Goal: Information Seeking & Learning: Check status

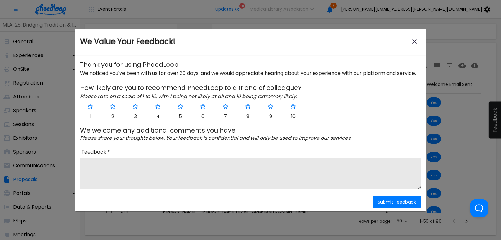
click at [413, 40] on icon "close-modal" at bounding box center [415, 42] width 8 height 8
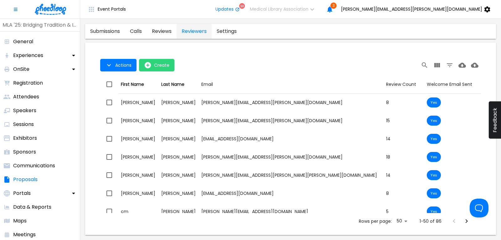
click at [133, 31] on link "calls" at bounding box center [136, 31] width 22 height 15
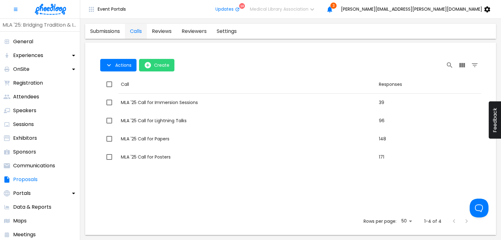
click at [58, 11] on img at bounding box center [50, 9] width 31 height 11
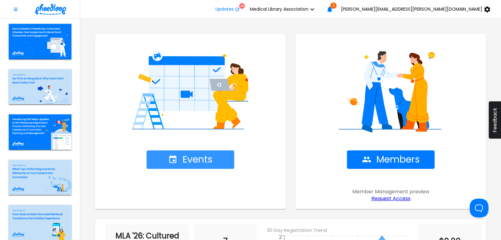
click at [200, 158] on span "Events" at bounding box center [190, 159] width 44 height 11
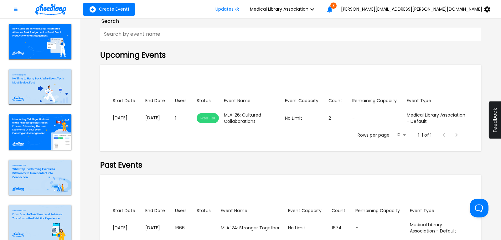
scroll to position [85, 0]
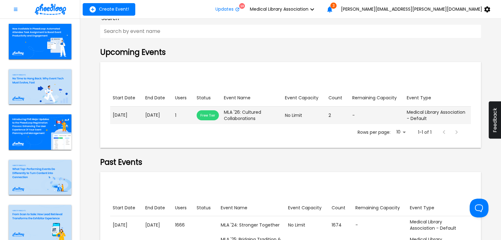
click at [164, 117] on p "[DATE]" at bounding box center [157, 115] width 25 height 7
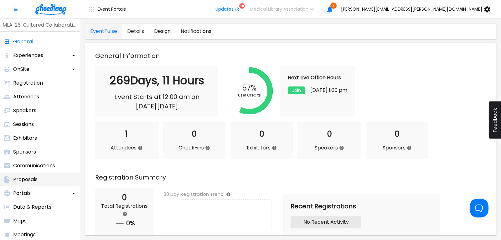
click at [24, 180] on p "Proposals" at bounding box center [25, 180] width 24 height 8
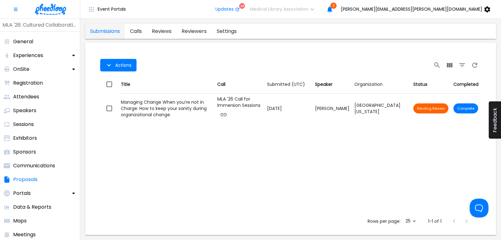
click at [46, 6] on img at bounding box center [50, 9] width 31 height 11
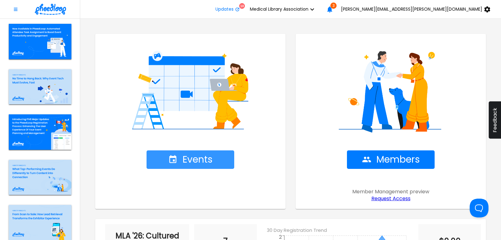
click at [199, 157] on span "Events" at bounding box center [190, 159] width 44 height 11
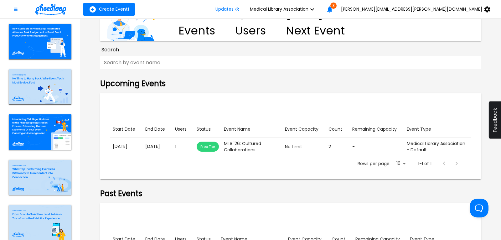
scroll to position [127, 0]
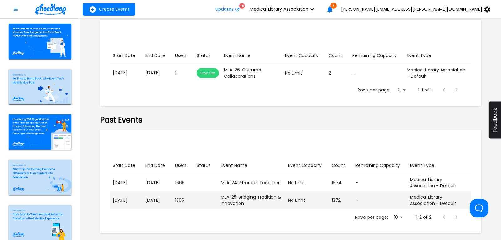
click at [139, 203] on p "[DATE]" at bounding box center [127, 200] width 28 height 7
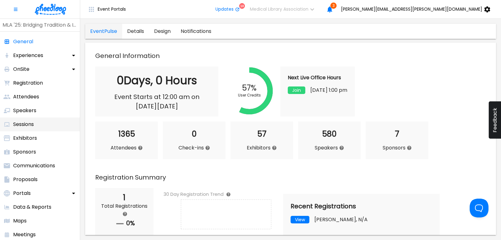
click at [26, 125] on p "Sessions" at bounding box center [23, 125] width 21 height 8
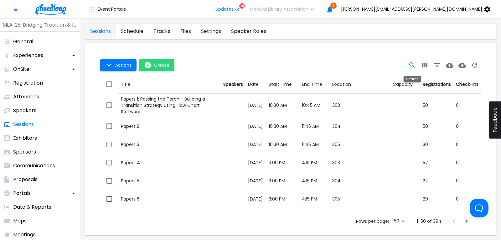
click at [411, 64] on icon "Search" at bounding box center [412, 65] width 8 height 8
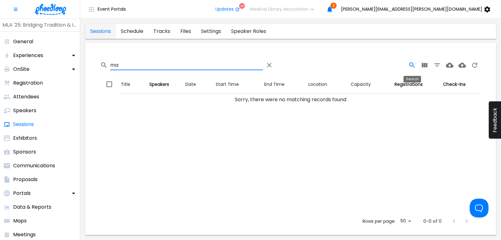
type input "m"
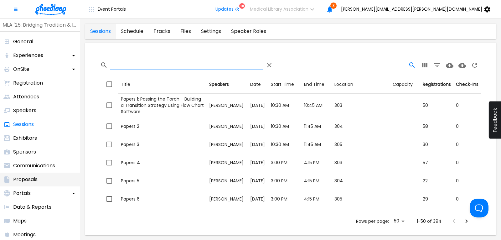
click at [24, 176] on p "Proposals" at bounding box center [25, 180] width 24 height 8
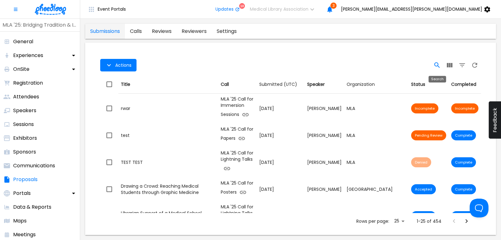
click at [438, 64] on icon "Search" at bounding box center [436, 64] width 5 height 5
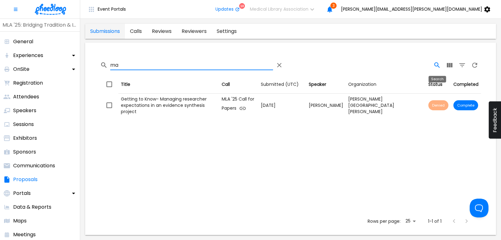
type input "m"
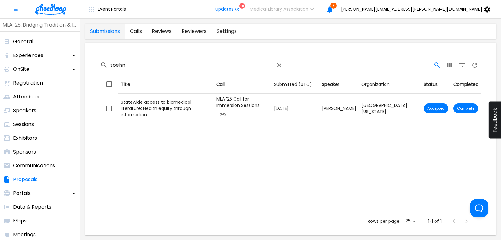
type input "soehn"
